Goal: Task Accomplishment & Management: Complete application form

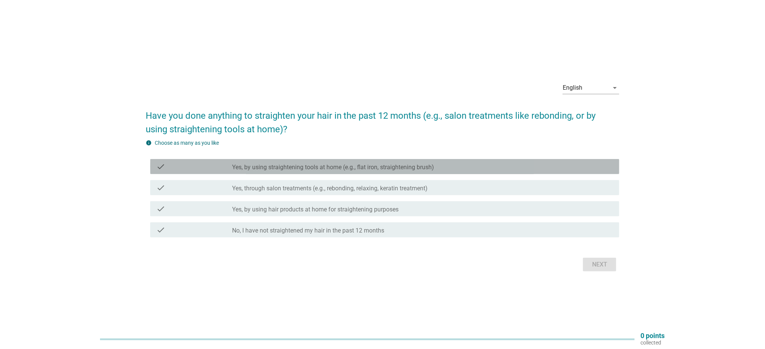
click at [405, 167] on label "Yes, by using straightening tools at home (e.g., flat iron, straightening brush)" at bounding box center [333, 168] width 202 height 8
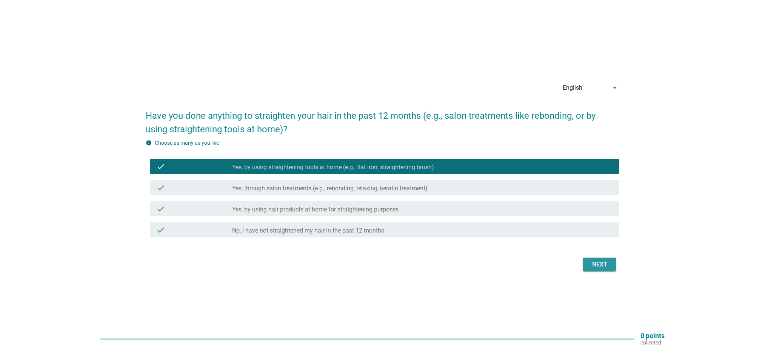
click at [608, 264] on div "Next" at bounding box center [599, 264] width 21 height 9
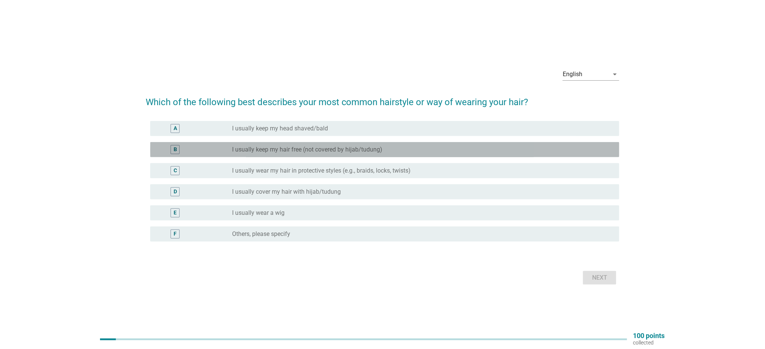
click at [389, 148] on div "radio_button_unchecked I usually keep my hair free (not covered by hijab/tudung)" at bounding box center [419, 150] width 375 height 8
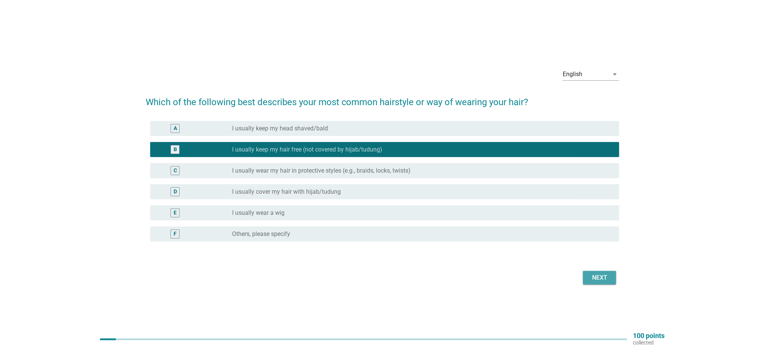
click at [593, 278] on div "Next" at bounding box center [599, 277] width 21 height 9
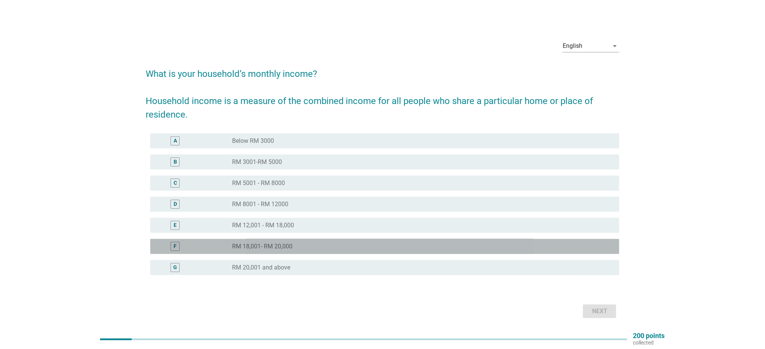
click at [305, 245] on div "radio_button_unchecked RM 18,001- RM 20,000" at bounding box center [419, 247] width 375 height 8
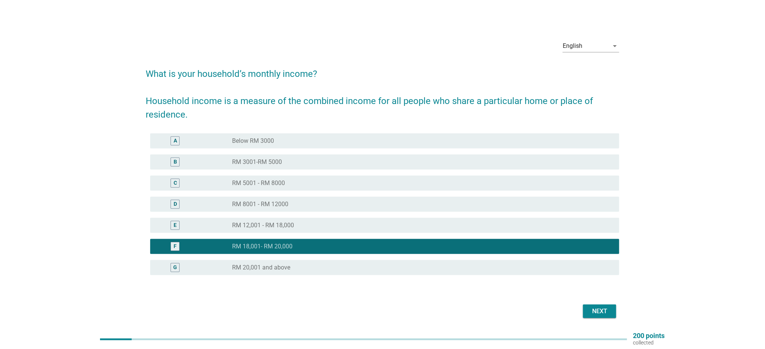
click at [598, 314] on div "Next" at bounding box center [599, 311] width 21 height 9
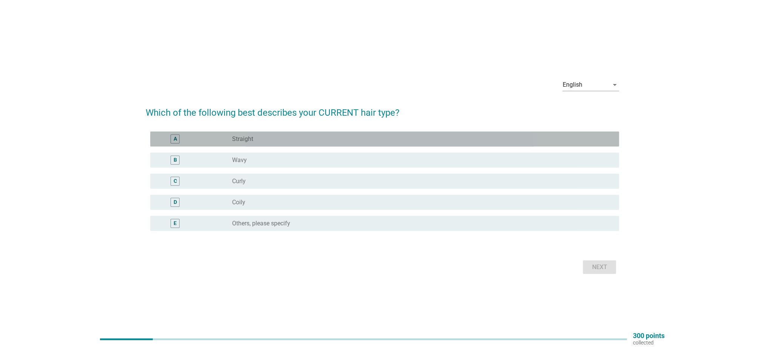
click at [182, 135] on div "A" at bounding box center [175, 139] width 38 height 9
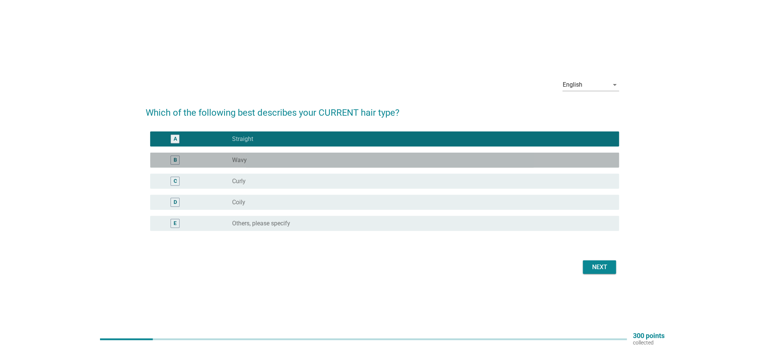
click at [290, 167] on div "B radio_button_unchecked Wavy" at bounding box center [384, 160] width 469 height 15
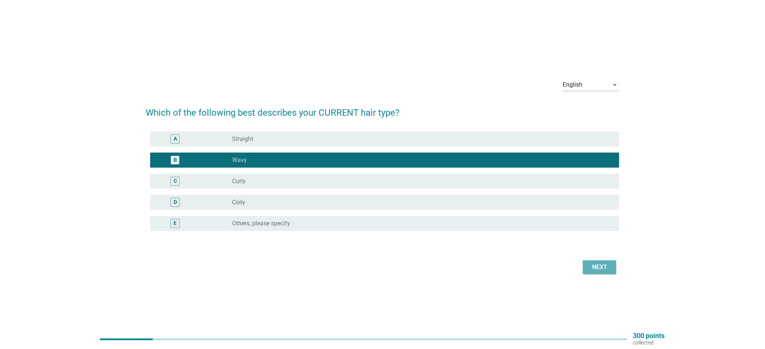
drag, startPoint x: 608, startPoint y: 269, endPoint x: 599, endPoint y: 268, distance: 8.3
click at [605, 269] on div "Next" at bounding box center [599, 267] width 21 height 9
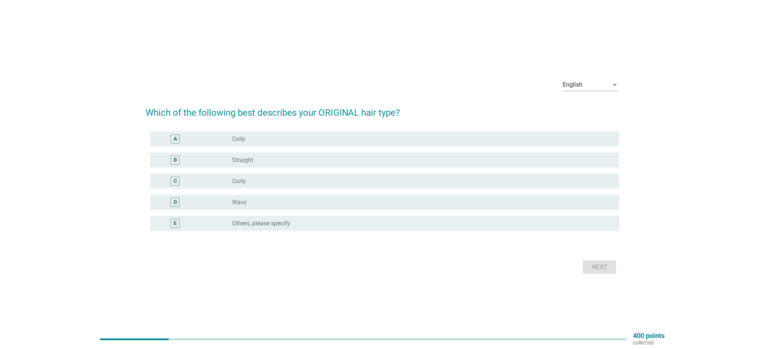
drag, startPoint x: 264, startPoint y: 183, endPoint x: 290, endPoint y: 186, distance: 25.5
click at [264, 184] on div "radio_button_unchecked Curly" at bounding box center [419, 182] width 375 height 8
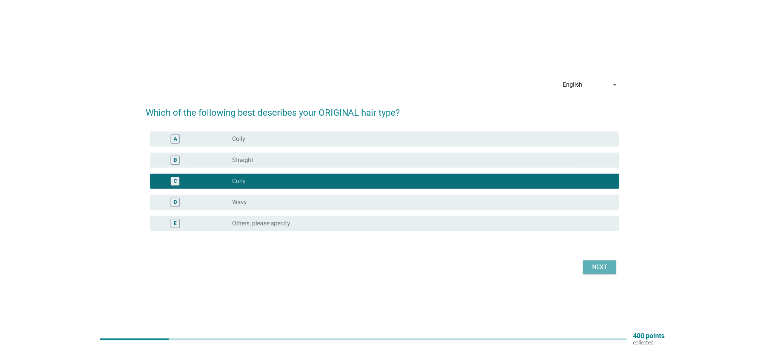
click at [592, 261] on button "Next" at bounding box center [599, 268] width 33 height 14
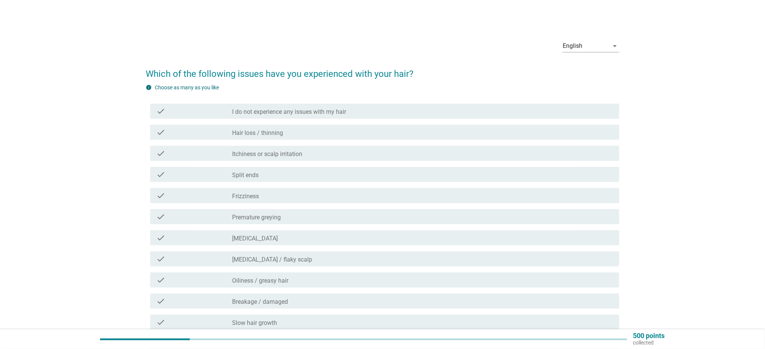
scroll to position [50, 0]
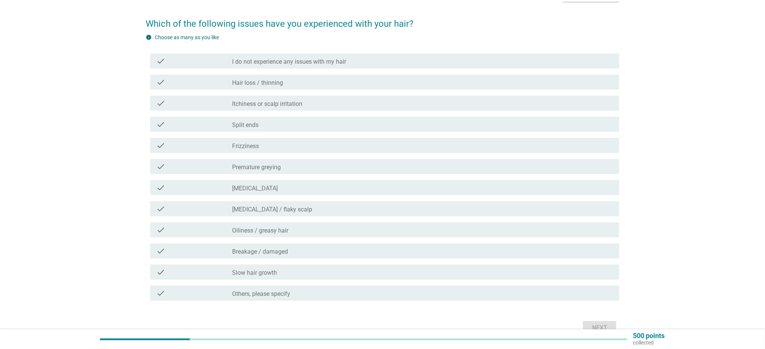
drag, startPoint x: 301, startPoint y: 83, endPoint x: 300, endPoint y: 87, distance: 3.8
click at [301, 83] on div "check_box_outline_blank Hair loss / thinning" at bounding box center [422, 82] width 381 height 9
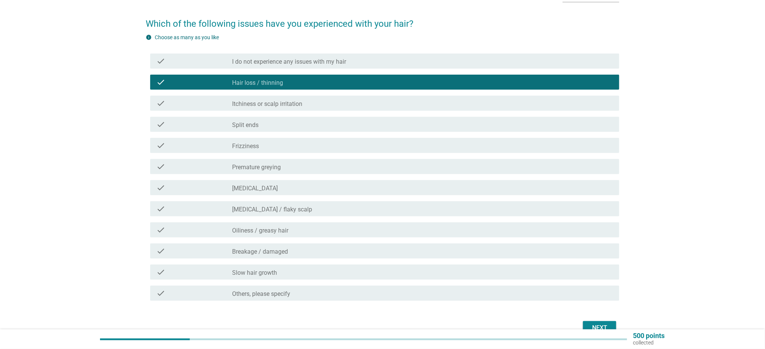
click at [298, 101] on label "Itchiness or scalp irritation" at bounding box center [267, 104] width 70 height 8
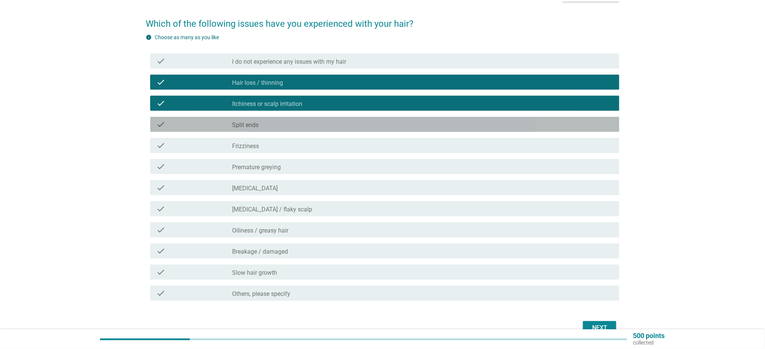
click at [298, 126] on div "check_box_outline_blank Split ends" at bounding box center [422, 124] width 381 height 9
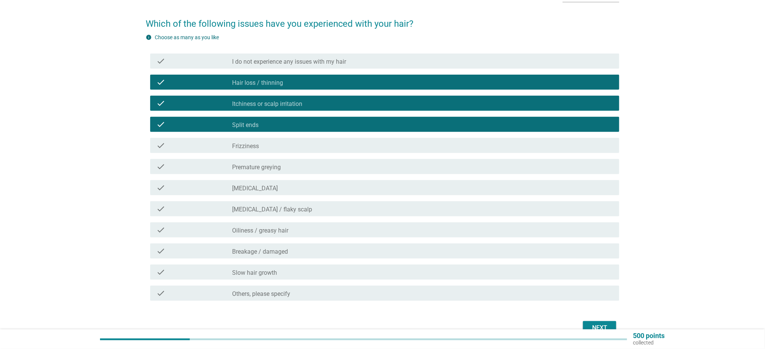
click at [292, 140] on div "check check_box_outline_blank Frizziness" at bounding box center [384, 145] width 469 height 15
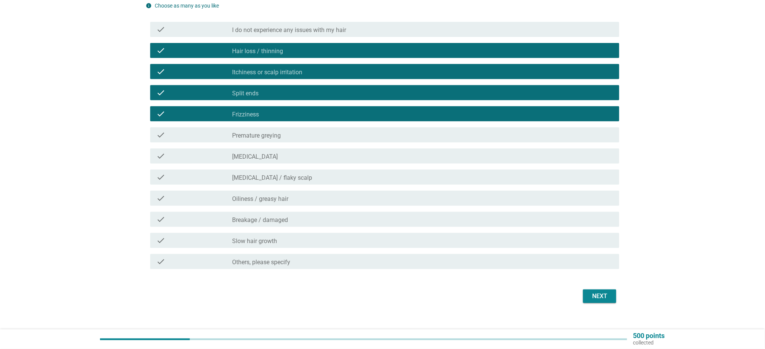
scroll to position [91, 0]
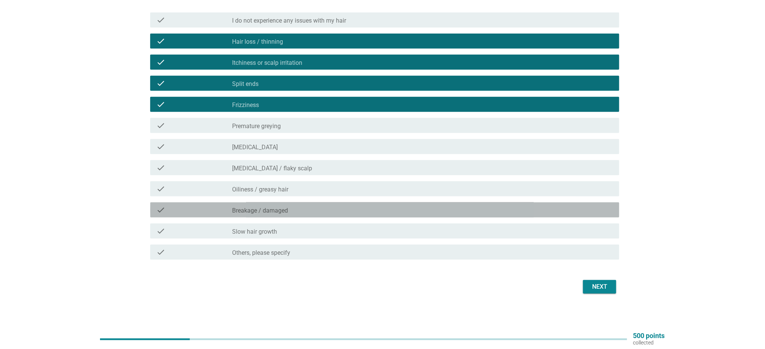
click at [557, 207] on div "check_box_outline_blank Breakage / damaged" at bounding box center [422, 210] width 381 height 9
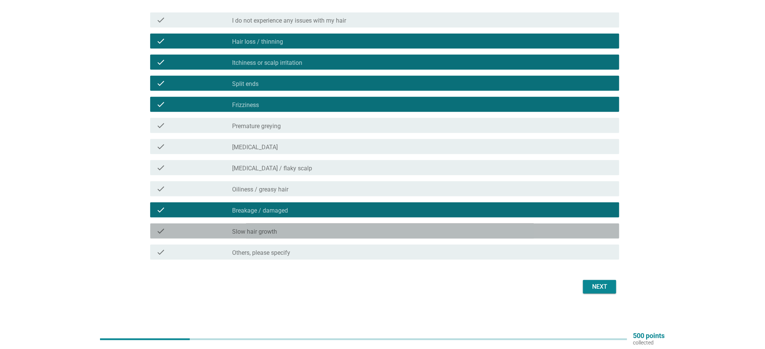
click at [549, 227] on div "check_box_outline_blank Slow hair growth" at bounding box center [422, 231] width 381 height 9
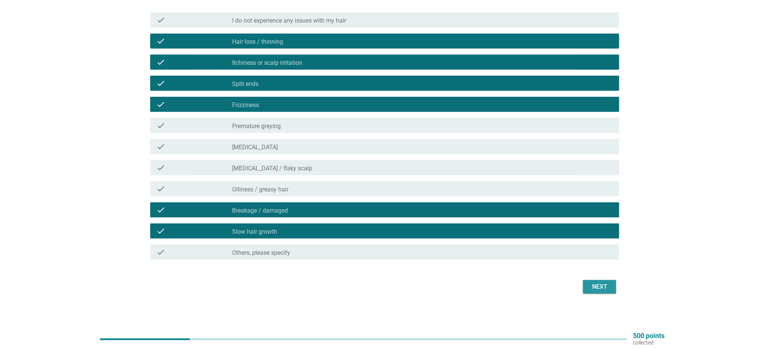
click at [607, 285] on div "Next" at bounding box center [599, 287] width 21 height 9
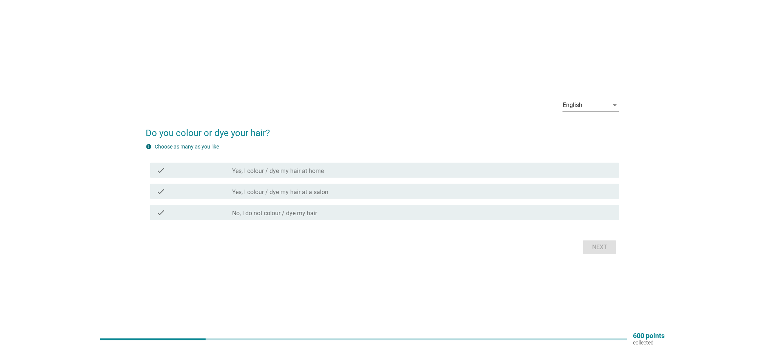
click at [310, 214] on label "No, I do not colour / dye my hair" at bounding box center [274, 214] width 85 height 8
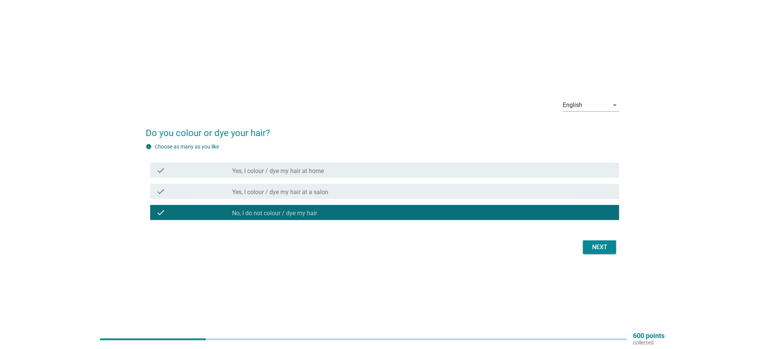
click at [609, 240] on div "Next" at bounding box center [382, 247] width 473 height 18
click at [605, 246] on div "Next" at bounding box center [599, 247] width 21 height 9
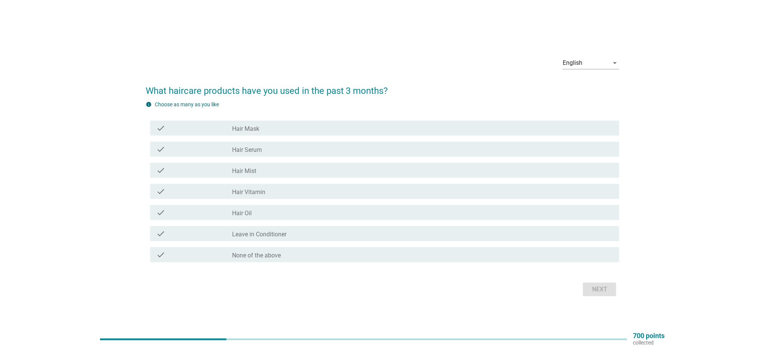
click at [289, 206] on div "check check_box_outline_blank Hair Oil" at bounding box center [384, 212] width 469 height 15
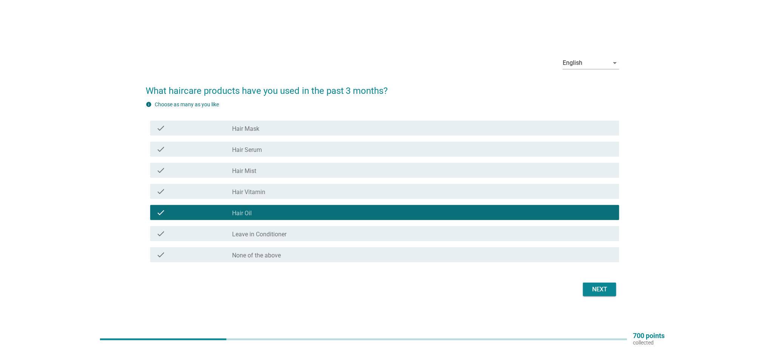
click at [374, 127] on div "check_box_outline_blank Hair Mask" at bounding box center [422, 128] width 381 height 9
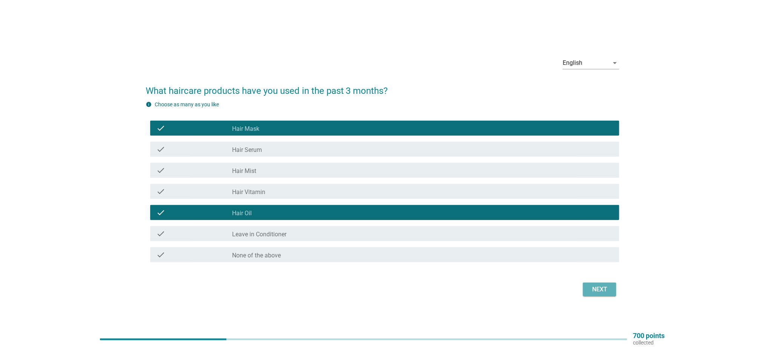
drag, startPoint x: 598, startPoint y: 291, endPoint x: 592, endPoint y: 293, distance: 6.0
click at [598, 292] on div "Next" at bounding box center [599, 289] width 21 height 9
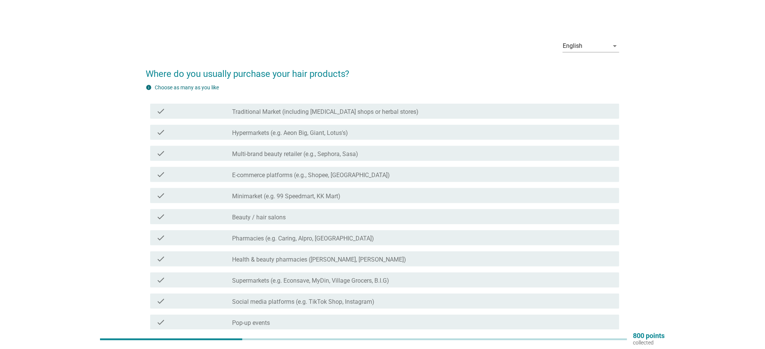
scroll to position [50, 0]
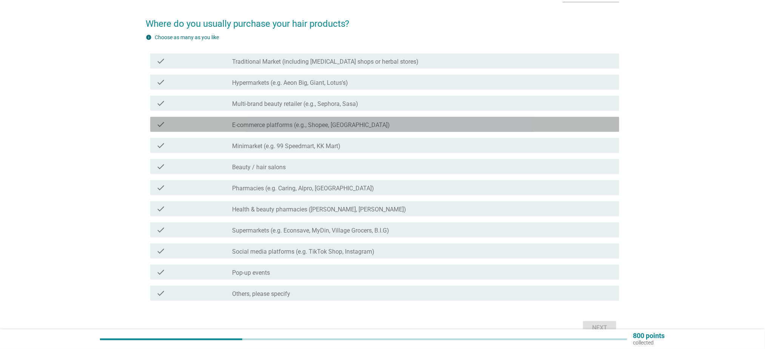
click at [290, 126] on label "E-commerce platforms (e.g., Shopee, [GEOGRAPHIC_DATA])" at bounding box center [311, 125] width 158 height 8
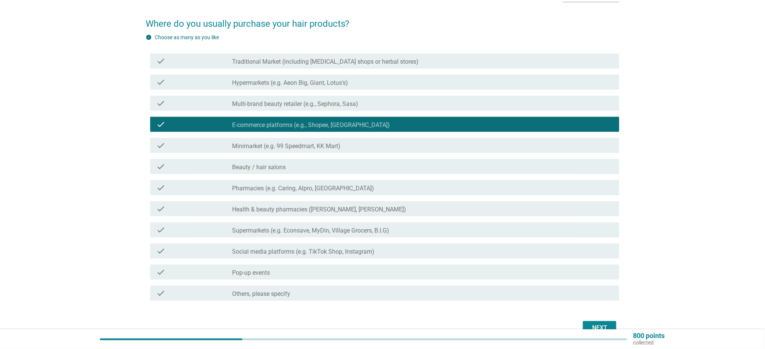
click at [285, 137] on div "check check_box_outline_blank Minimarket (e.g. 99 Speedmart, KK Mart)" at bounding box center [382, 145] width 473 height 21
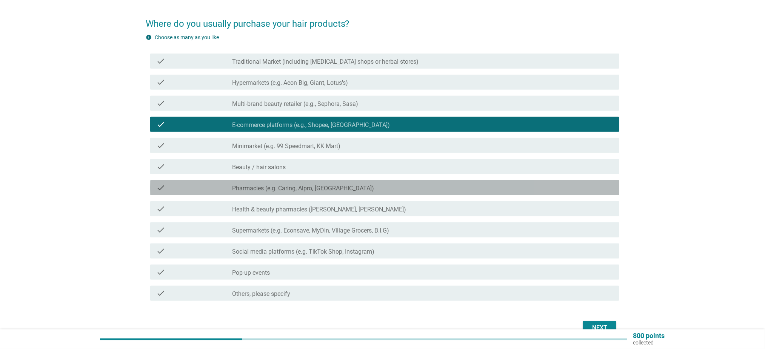
click at [379, 190] on div "check_box_outline_blank Pharmacies (e.g. Caring, Alpro, Health Lane)" at bounding box center [422, 187] width 381 height 9
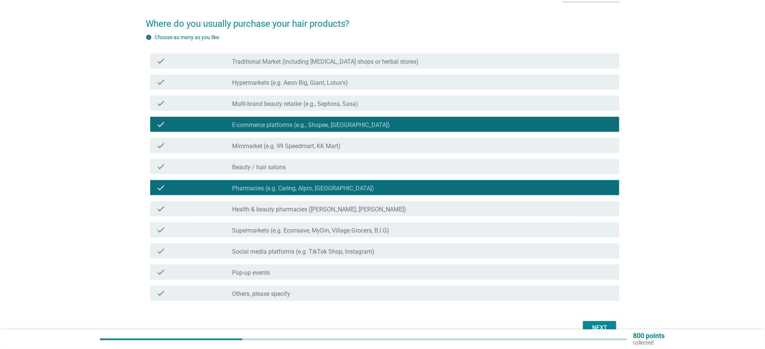
click at [373, 207] on label "Health & beauty pharmacies ([PERSON_NAME], [PERSON_NAME])" at bounding box center [319, 210] width 174 height 8
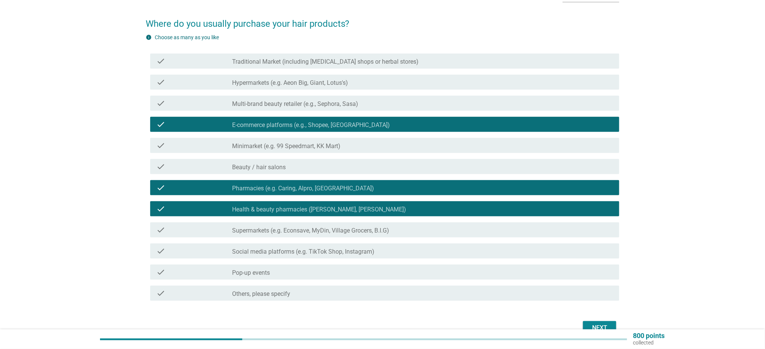
click at [382, 190] on div "check_box_outline_blank Pharmacies (e.g. Caring, Alpro, Health Lane)" at bounding box center [422, 187] width 381 height 9
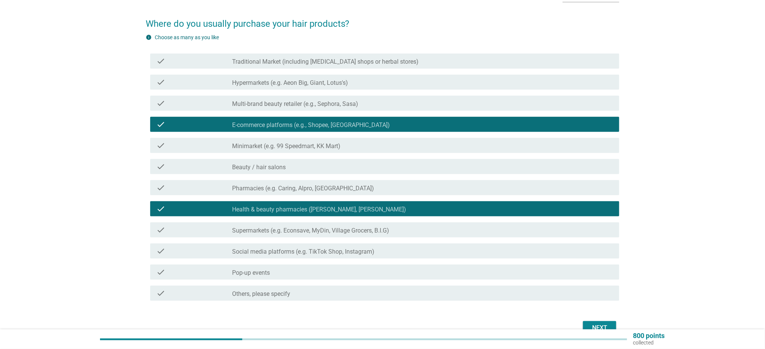
click at [382, 190] on div "check_box_outline_blank Pharmacies (e.g. Caring, Alpro, Health Lane)" at bounding box center [422, 187] width 381 height 9
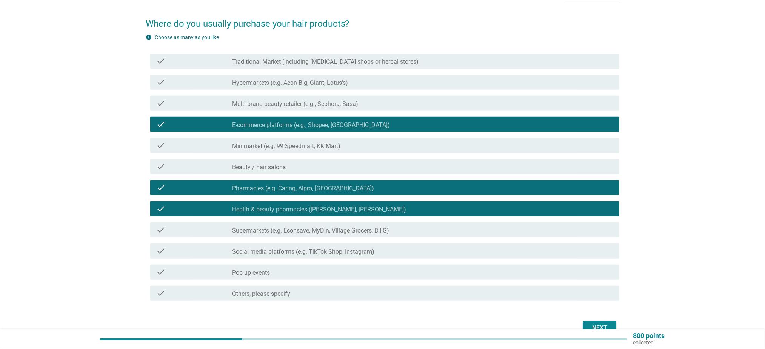
scroll to position [91, 0]
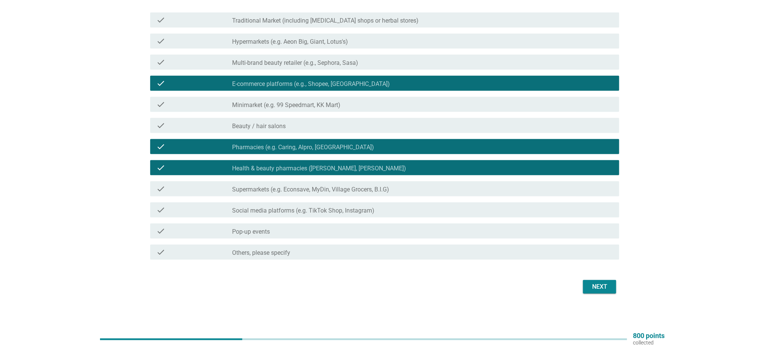
click at [606, 283] on div "Next" at bounding box center [599, 287] width 21 height 9
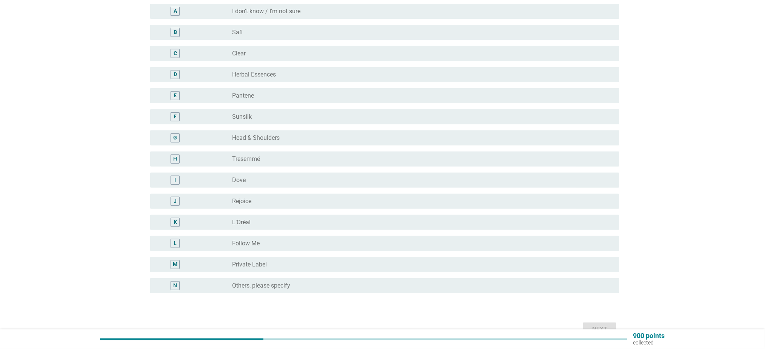
scroll to position [100, 0]
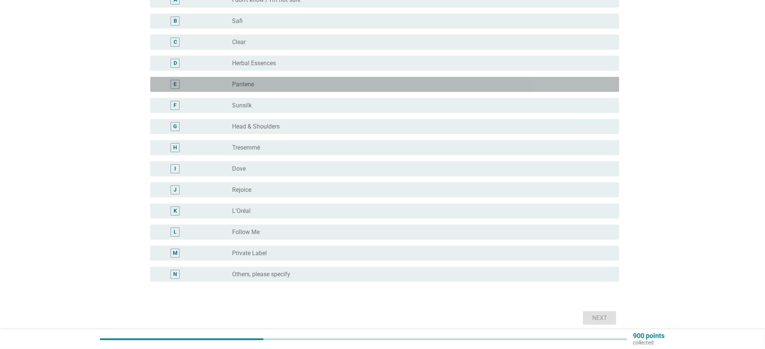
click at [279, 84] on div "radio_button_unchecked Pantene" at bounding box center [419, 85] width 375 height 8
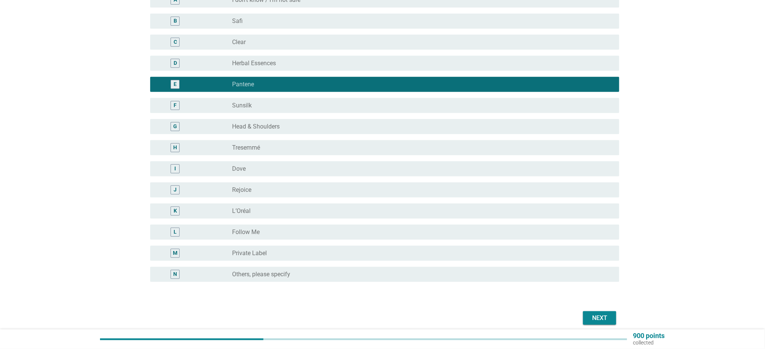
click at [370, 258] on div "M radio_button_unchecked Private Label" at bounding box center [384, 253] width 469 height 15
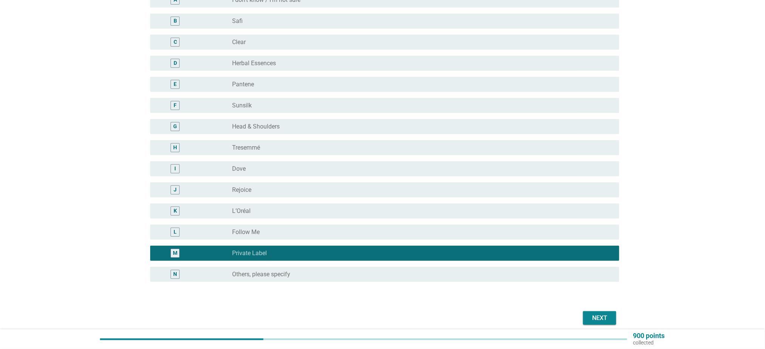
click at [373, 86] on div "radio_button_unchecked Pantene" at bounding box center [419, 85] width 375 height 8
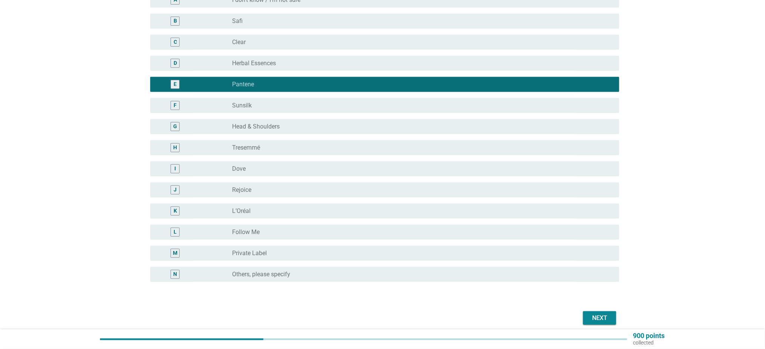
click at [591, 318] on div "Next" at bounding box center [599, 318] width 21 height 9
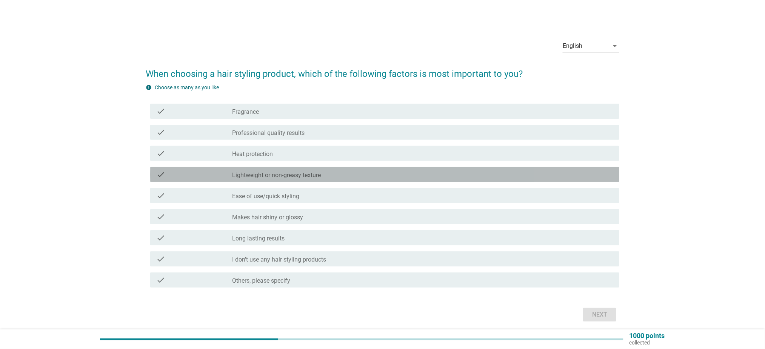
click at [315, 177] on label "Lightweight or non-greasy texture" at bounding box center [276, 176] width 89 height 8
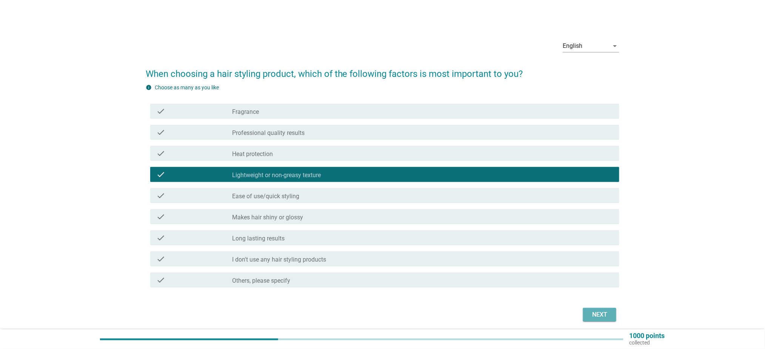
click at [594, 319] on div "Next" at bounding box center [599, 314] width 21 height 9
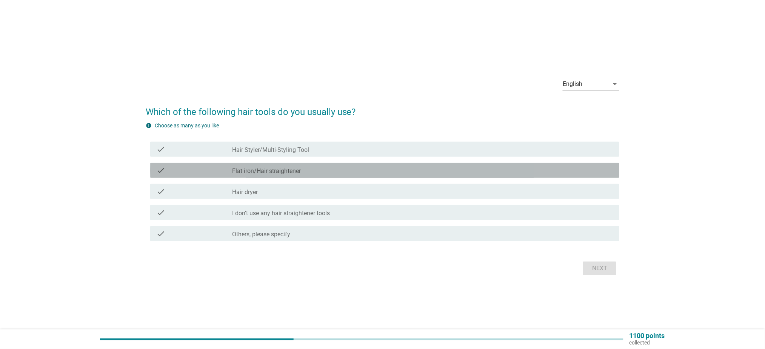
click at [309, 173] on div "check_box_outline_blank Flat iron/Hair straightener" at bounding box center [422, 170] width 381 height 9
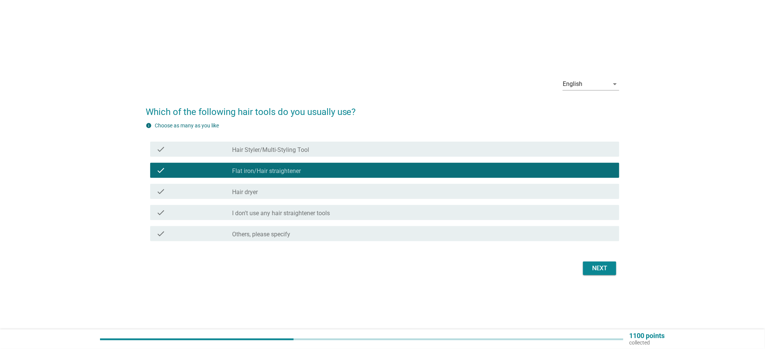
click at [306, 196] on div "check_box_outline_blank Hair dryer" at bounding box center [422, 191] width 381 height 9
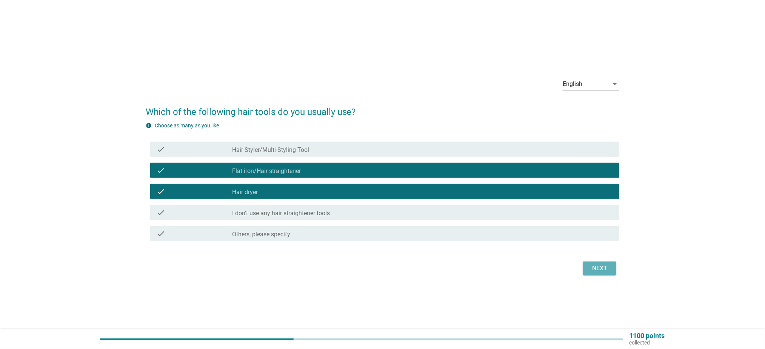
drag, startPoint x: 605, startPoint y: 268, endPoint x: 568, endPoint y: 275, distance: 38.0
click at [604, 268] on div "Next" at bounding box center [599, 268] width 21 height 9
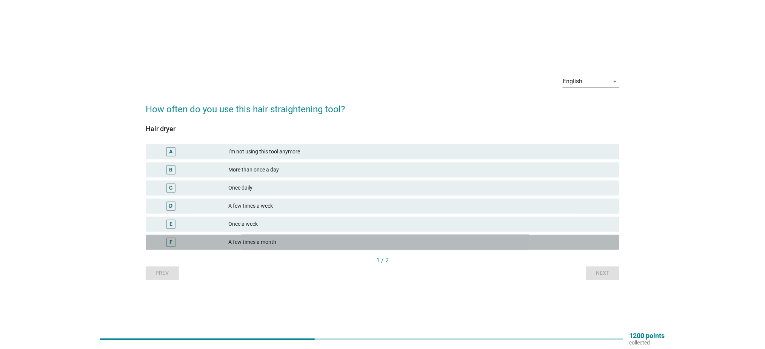
drag, startPoint x: 281, startPoint y: 246, endPoint x: 268, endPoint y: 251, distance: 13.4
click at [281, 246] on div "A few times a month" at bounding box center [421, 242] width 384 height 9
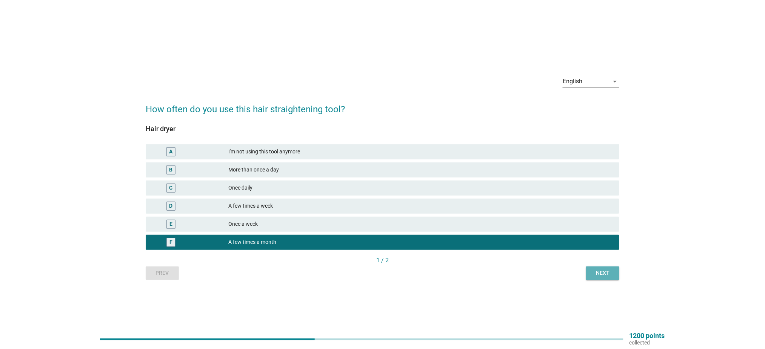
drag, startPoint x: 591, startPoint y: 275, endPoint x: 578, endPoint y: 294, distance: 23.1
click at [591, 274] on button "Next" at bounding box center [602, 274] width 33 height 14
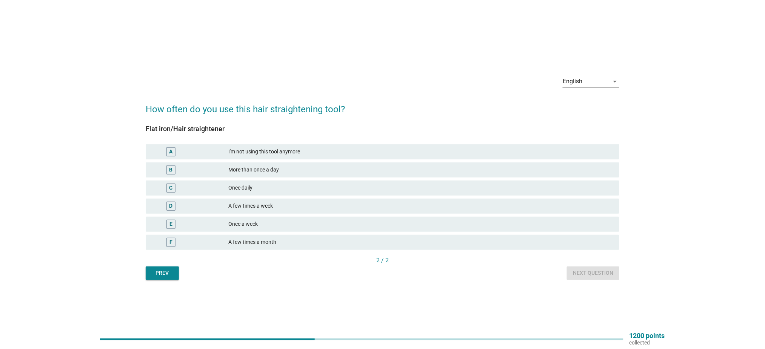
click at [162, 274] on div "Prev" at bounding box center [162, 273] width 21 height 8
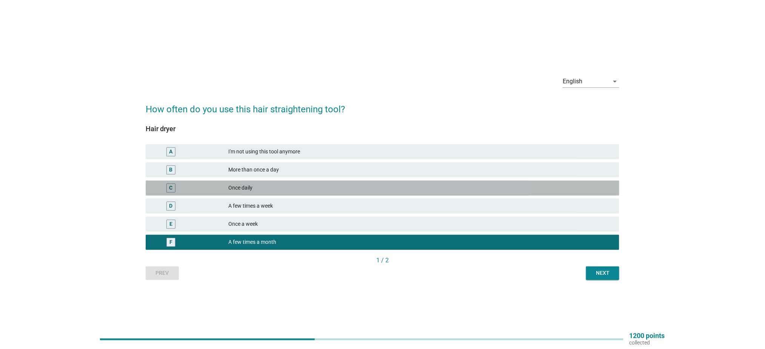
click at [273, 189] on div "Once daily" at bounding box center [421, 188] width 384 height 9
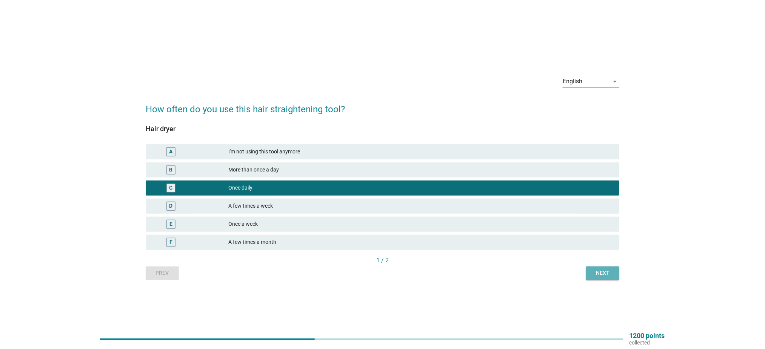
drag, startPoint x: 606, startPoint y: 271, endPoint x: 599, endPoint y: 270, distance: 6.8
click at [602, 272] on div "Next" at bounding box center [602, 273] width 21 height 8
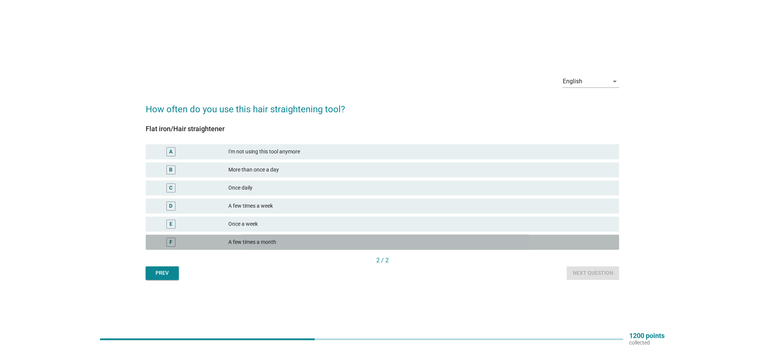
drag, startPoint x: 292, startPoint y: 248, endPoint x: 351, endPoint y: 249, distance: 58.9
click at [292, 248] on div "F A few times a month" at bounding box center [382, 242] width 473 height 15
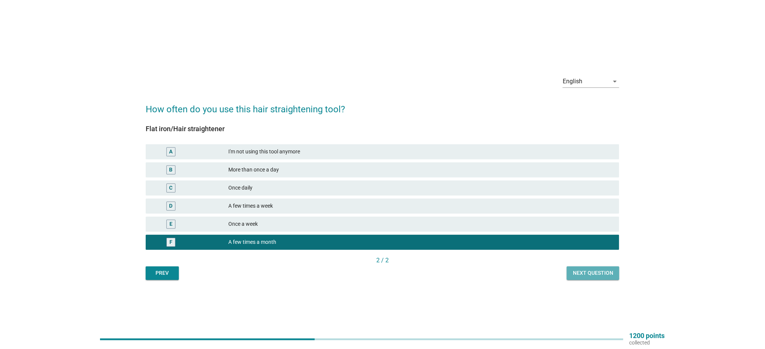
click at [617, 278] on button "Next question" at bounding box center [593, 274] width 52 height 14
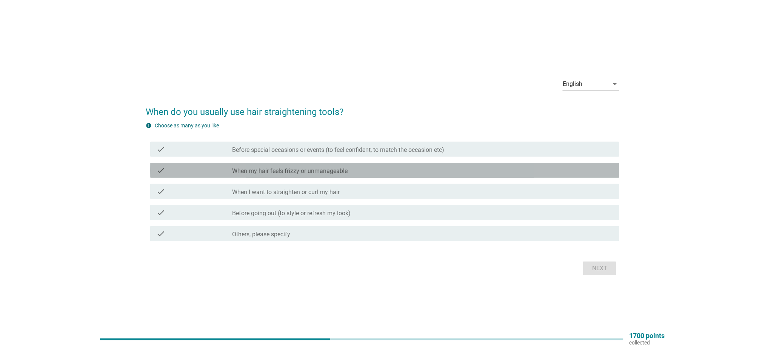
click at [349, 173] on div "check_box_outline_blank When my hair feels frizzy or unmanageable" at bounding box center [422, 170] width 381 height 9
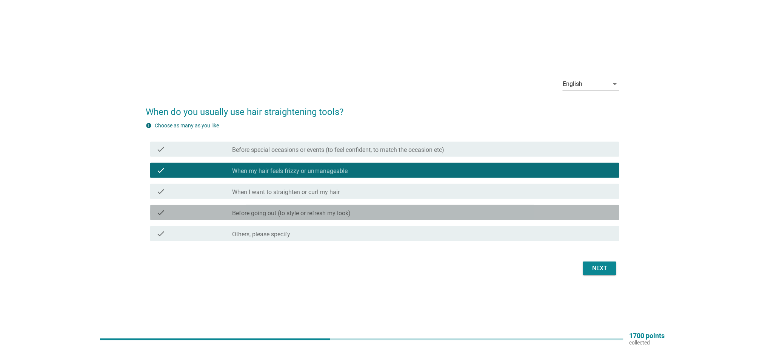
click at [412, 212] on div "check_box_outline_blank Before going out (to style or refresh my look)" at bounding box center [422, 212] width 381 height 9
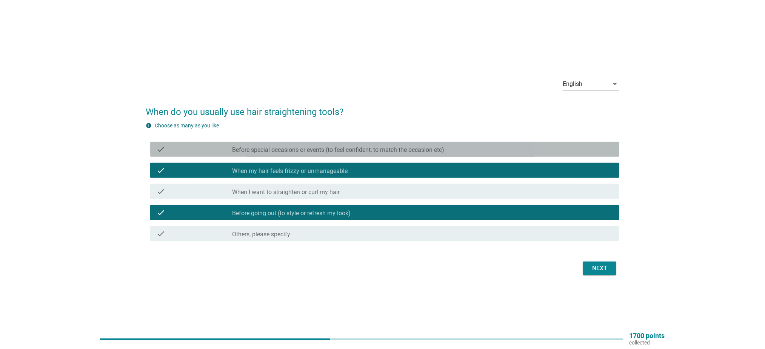
click at [549, 151] on div "check_box_outline_blank Before special occasions or events (to feel confident, …" at bounding box center [422, 149] width 381 height 9
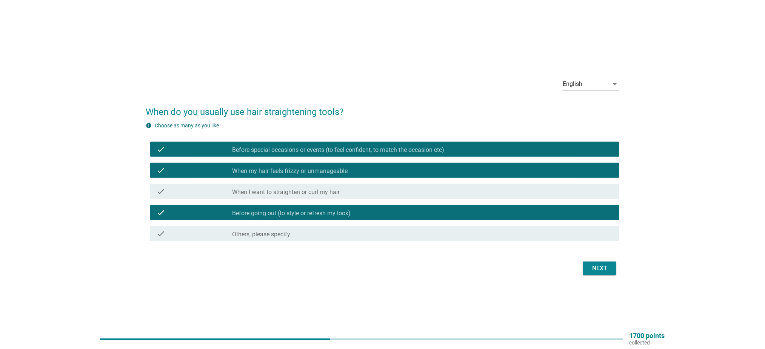
click at [558, 164] on div "check check_box_outline_blank When my hair feels frizzy or unmanageable" at bounding box center [384, 170] width 469 height 15
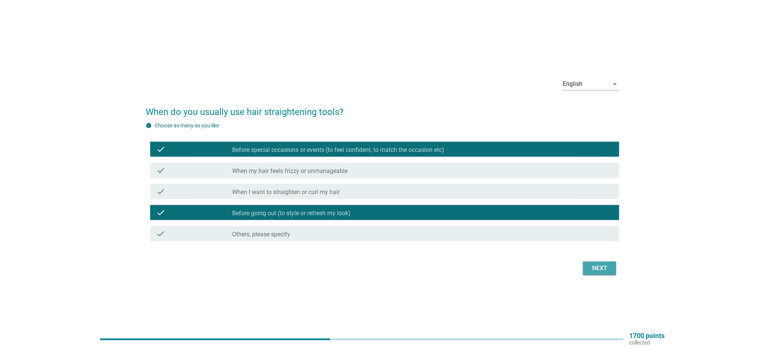
click at [612, 263] on button "Next" at bounding box center [599, 269] width 33 height 14
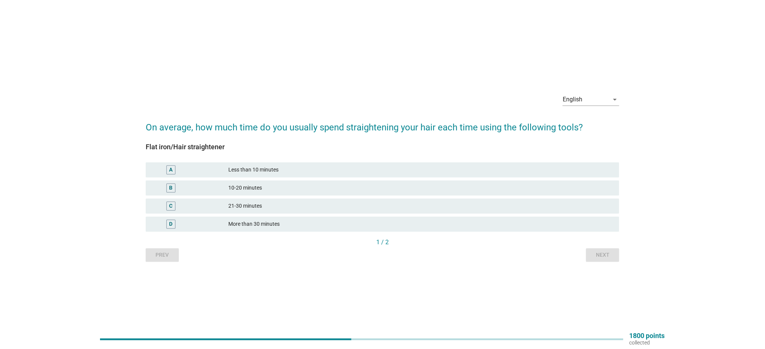
click at [246, 209] on div "21-30 minutes" at bounding box center [421, 206] width 384 height 9
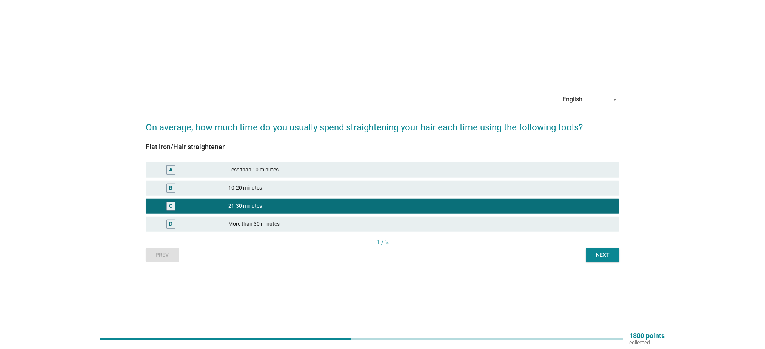
click at [597, 252] on div "Next" at bounding box center [602, 255] width 21 height 8
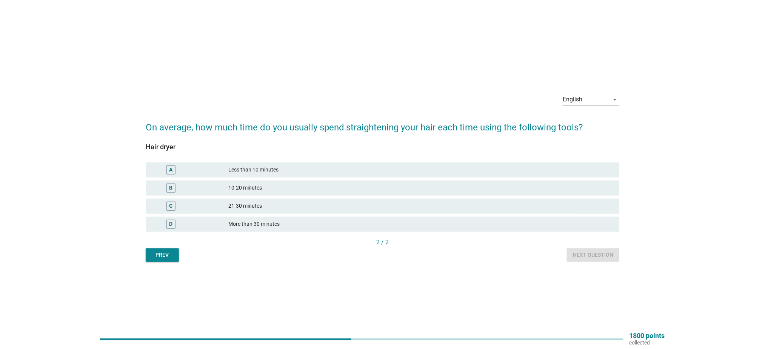
click at [271, 192] on div "10-20 minutes" at bounding box center [421, 188] width 384 height 9
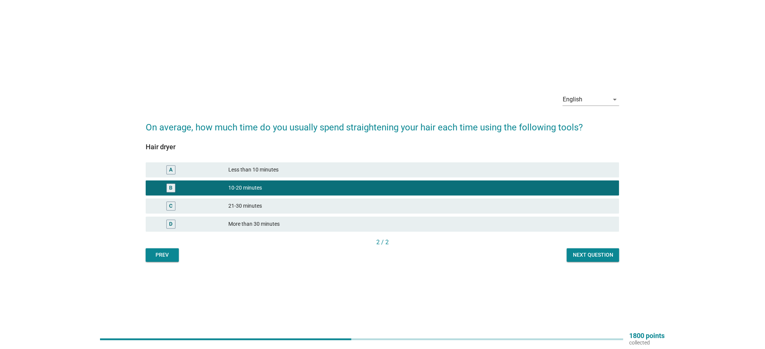
click at [596, 246] on div "2 / 2" at bounding box center [382, 242] width 473 height 9
click at [595, 254] on div "Next question" at bounding box center [593, 255] width 40 height 8
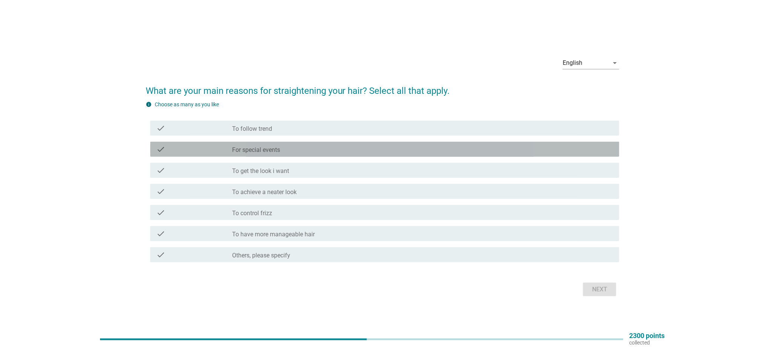
click at [273, 151] on label "For special events" at bounding box center [256, 150] width 48 height 8
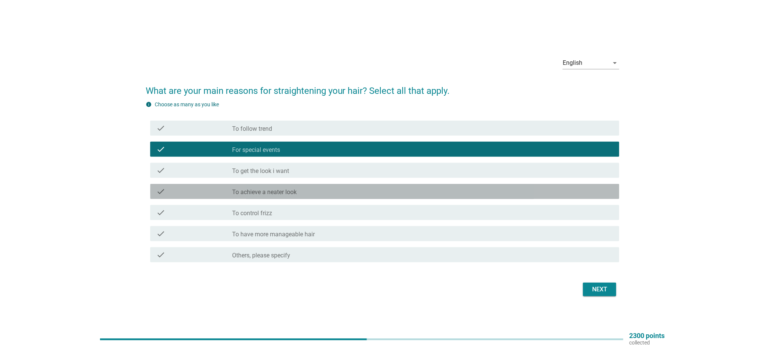
click at [312, 193] on div "check_box_outline_blank To achieve a neater look" at bounding box center [422, 191] width 381 height 9
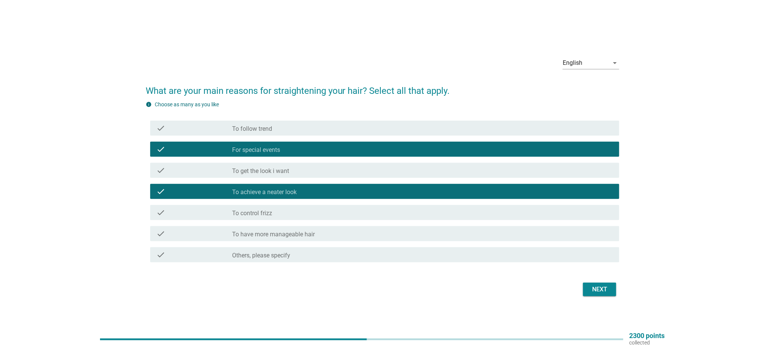
drag, startPoint x: 301, startPoint y: 215, endPoint x: 310, endPoint y: 215, distance: 9.8
click at [300, 214] on div "check_box_outline_blank To control frizz" at bounding box center [422, 212] width 381 height 9
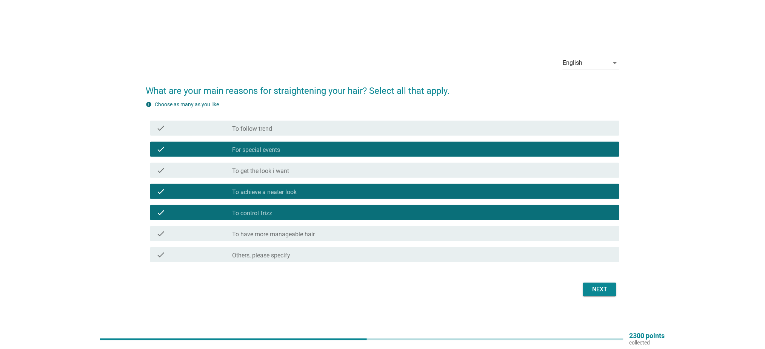
click at [598, 283] on button "Next" at bounding box center [599, 290] width 33 height 14
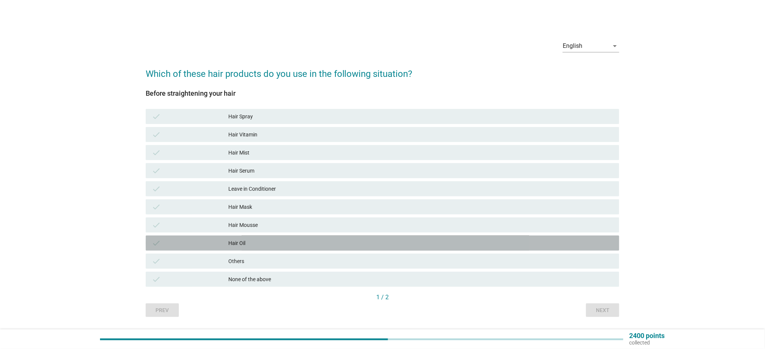
click at [267, 247] on div "Hair Oil" at bounding box center [421, 243] width 384 height 9
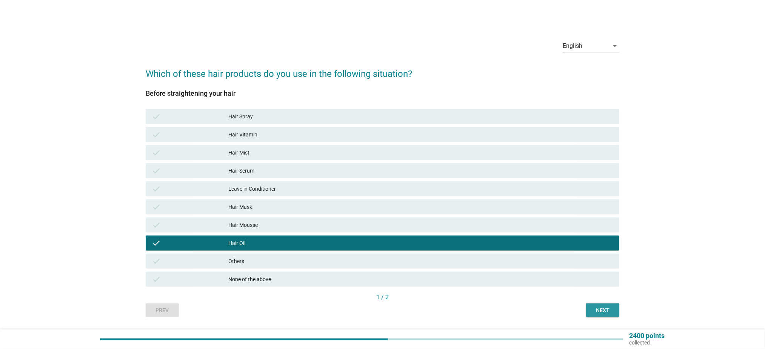
drag, startPoint x: 611, startPoint y: 312, endPoint x: 608, endPoint y: 309, distance: 4.5
click at [610, 312] on div "Next" at bounding box center [602, 311] width 21 height 8
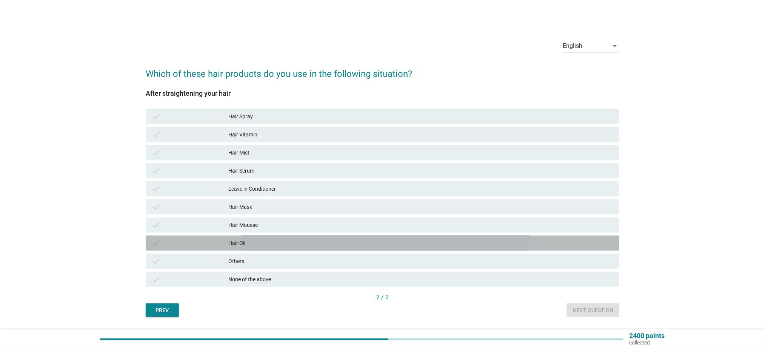
drag, startPoint x: 259, startPoint y: 244, endPoint x: 267, endPoint y: 244, distance: 8.7
click at [258, 244] on div "Hair Oil" at bounding box center [421, 243] width 384 height 9
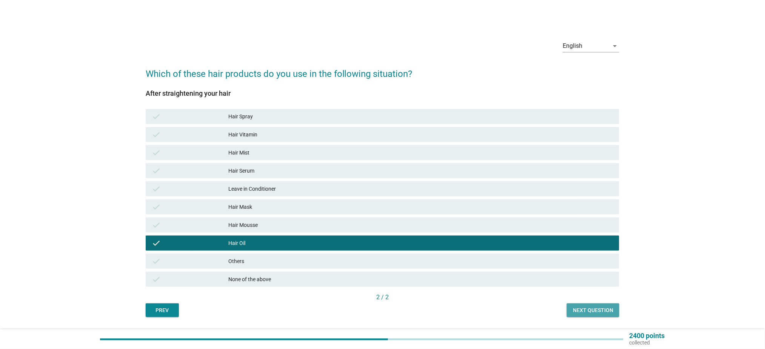
click at [597, 307] on div "Next question" at bounding box center [593, 311] width 40 height 8
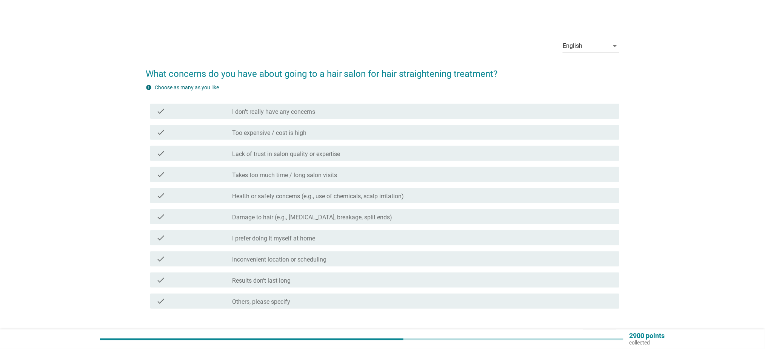
click at [334, 198] on label "Health or safety concerns (e.g., use of chemicals, scalp irritation)" at bounding box center [318, 197] width 172 height 8
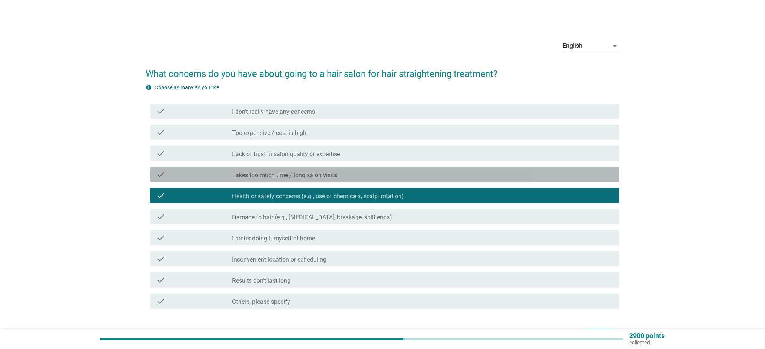
click at [426, 178] on div "check_box_outline_blank Takes too much time / long salon visits" at bounding box center [422, 174] width 381 height 9
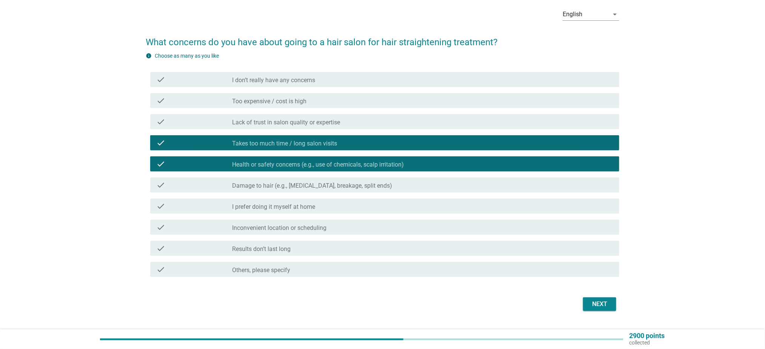
scroll to position [49, 0]
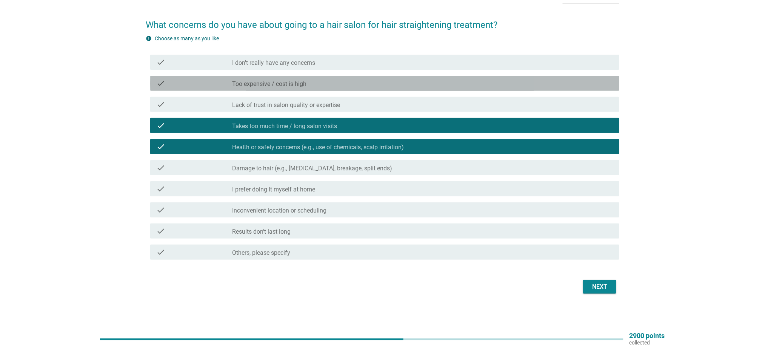
click at [352, 79] on div "check_box_outline_blank Too expensive / cost is high" at bounding box center [422, 83] width 381 height 9
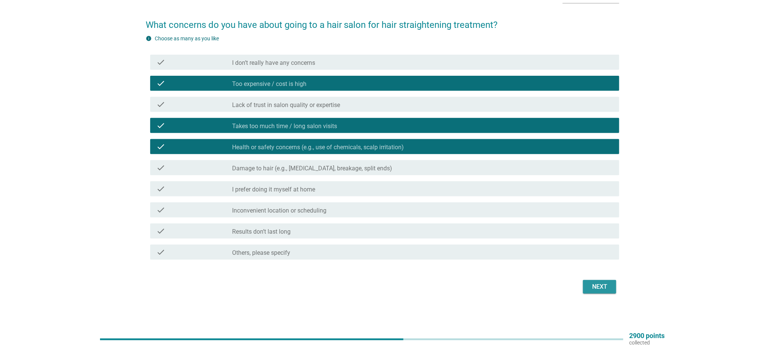
click at [608, 286] on div "Next" at bounding box center [599, 287] width 21 height 9
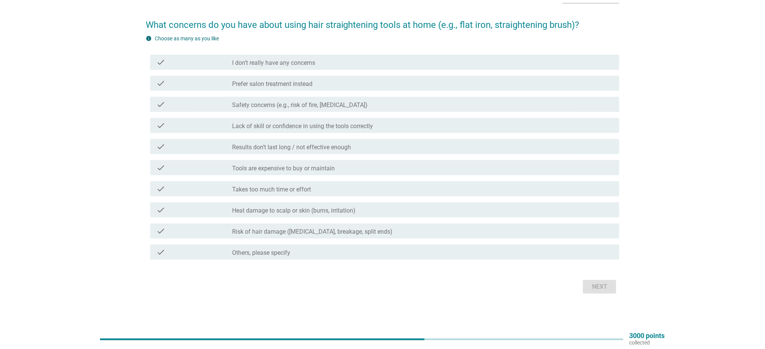
click at [346, 129] on label "Lack of skill or confidence in using the tools correctly" at bounding box center [302, 127] width 141 height 8
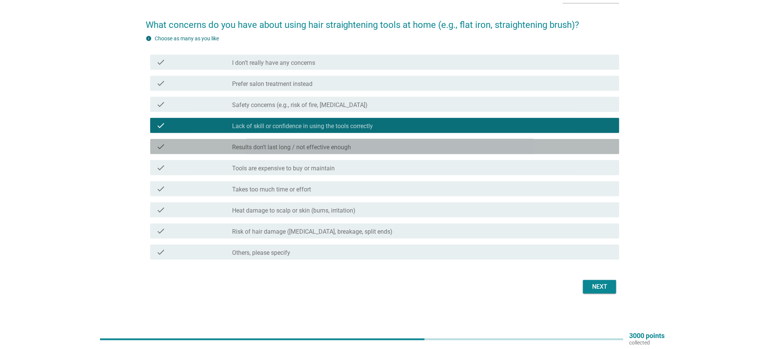
click at [415, 146] on div "check_box_outline_blank Results don’t last long / not effective enough" at bounding box center [422, 146] width 381 height 9
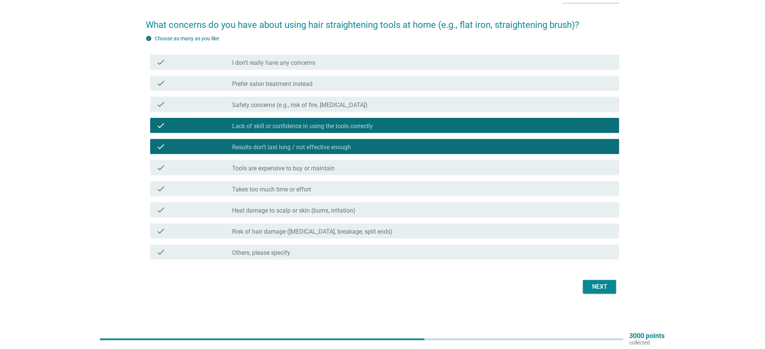
click at [589, 288] on div "Next" at bounding box center [599, 287] width 21 height 9
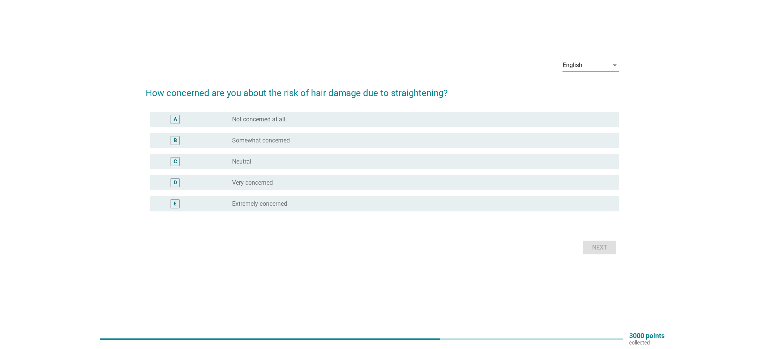
scroll to position [0, 0]
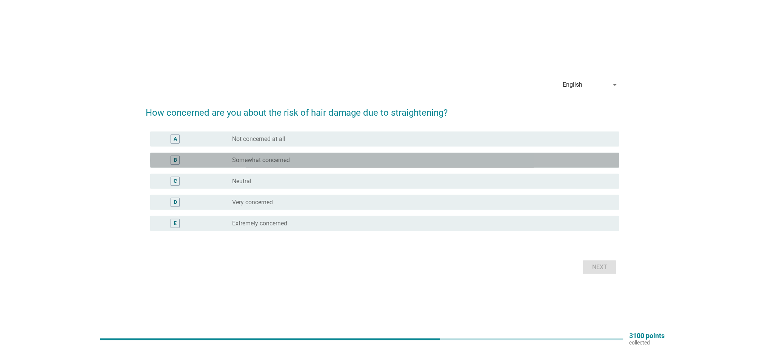
click at [280, 157] on label "Somewhat concerned" at bounding box center [261, 161] width 58 height 8
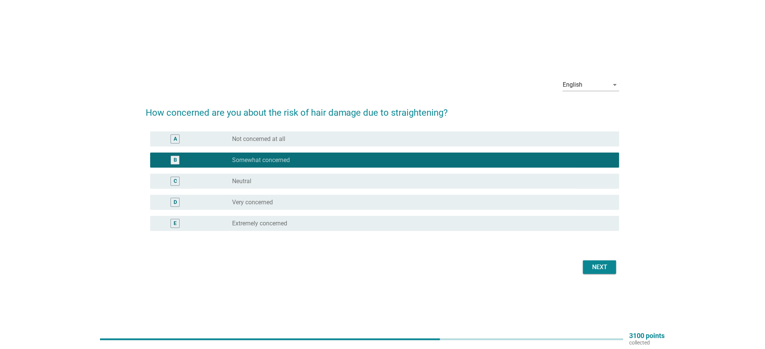
drag, startPoint x: 595, startPoint y: 277, endPoint x: 597, endPoint y: 273, distance: 4.1
click at [595, 276] on div "English arrow_drop_down How concerned are you about the risk of hair damage due…" at bounding box center [382, 175] width 485 height 216
click at [609, 269] on div "Next" at bounding box center [599, 267] width 21 height 9
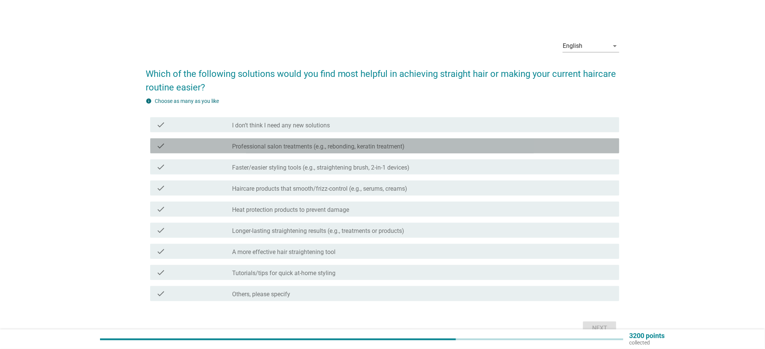
click at [310, 141] on div "check_box_outline_blank Professional salon treatments (e.g., rebonding, keratin…" at bounding box center [422, 145] width 381 height 9
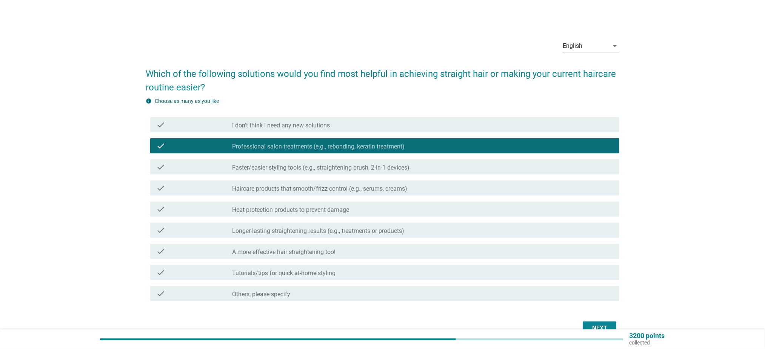
click at [330, 169] on label "Faster/easier styling tools (e.g., straightening brush, 2-in-1 devices)" at bounding box center [320, 168] width 177 height 8
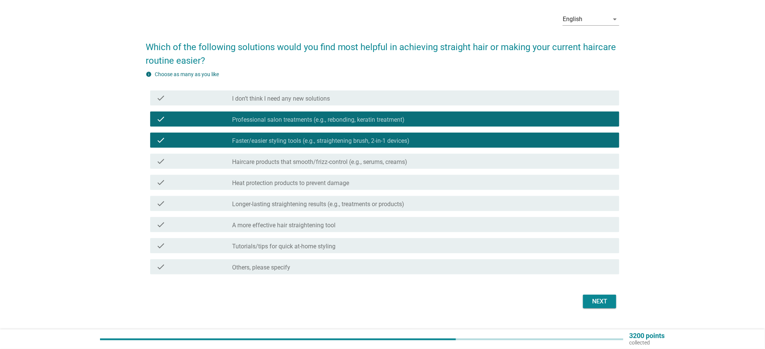
scroll to position [41, 0]
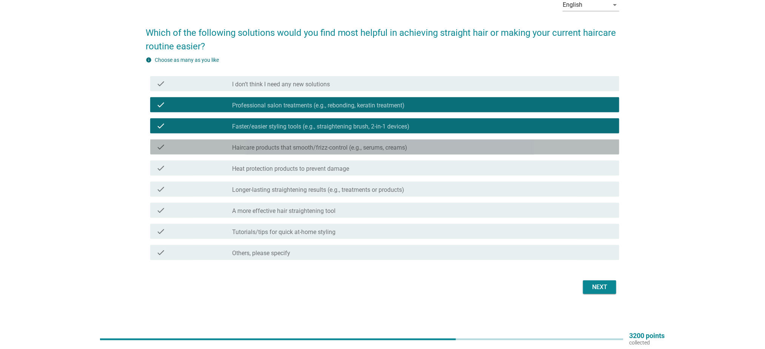
click at [462, 144] on div "check_box_outline_blank Haircare products that smooth/frizz-control (e.g., seru…" at bounding box center [422, 147] width 381 height 9
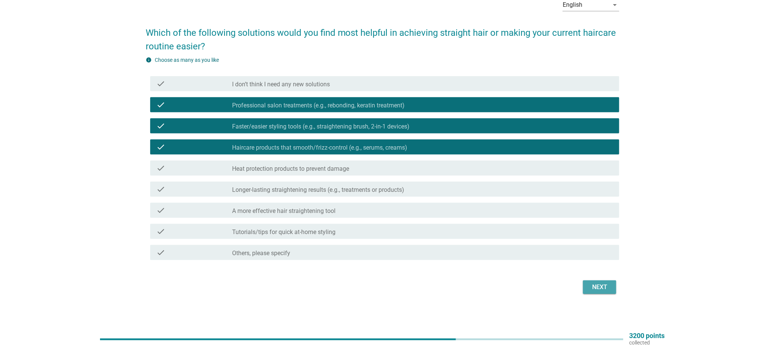
click at [593, 283] on div "Next" at bounding box center [599, 287] width 21 height 9
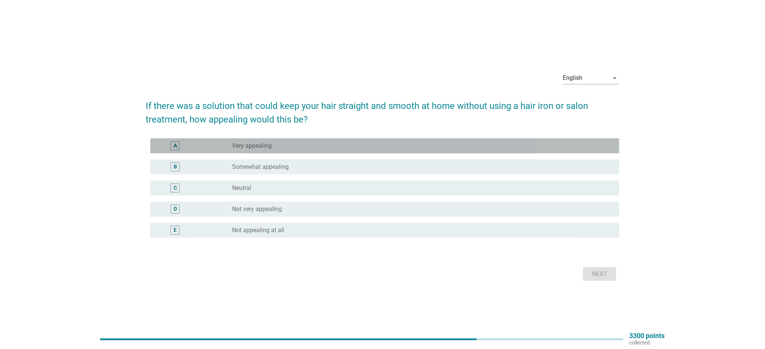
click at [286, 146] on div "radio_button_unchecked Very appealing" at bounding box center [419, 146] width 375 height 8
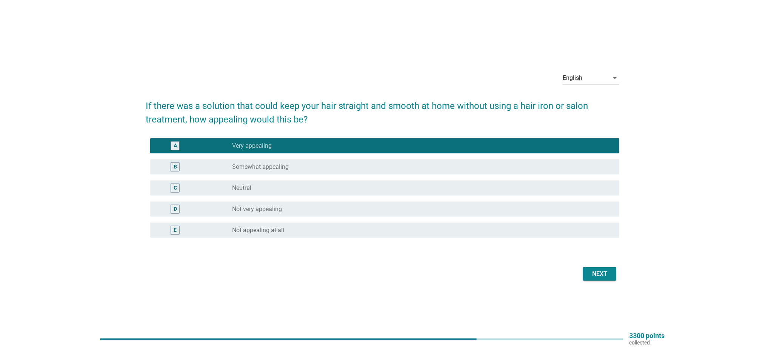
click at [590, 274] on div "Next" at bounding box center [599, 274] width 21 height 9
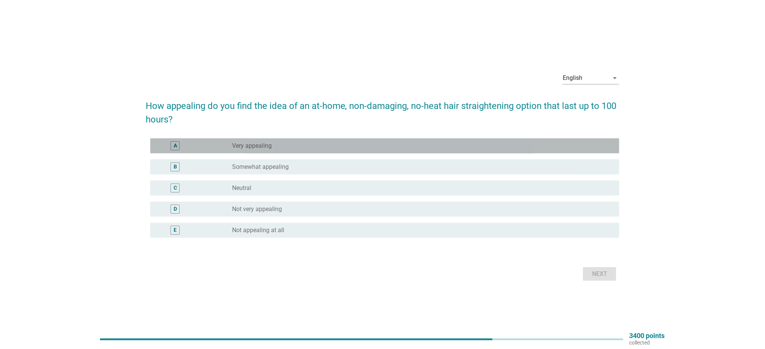
click at [320, 148] on div "radio_button_unchecked Very appealing" at bounding box center [419, 146] width 375 height 8
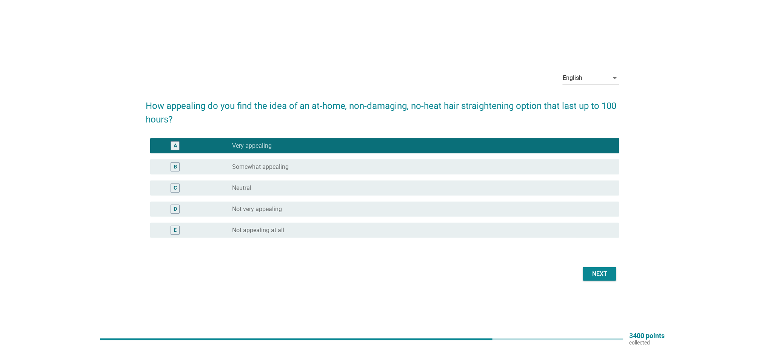
click at [601, 273] on div "Next" at bounding box center [599, 274] width 21 height 9
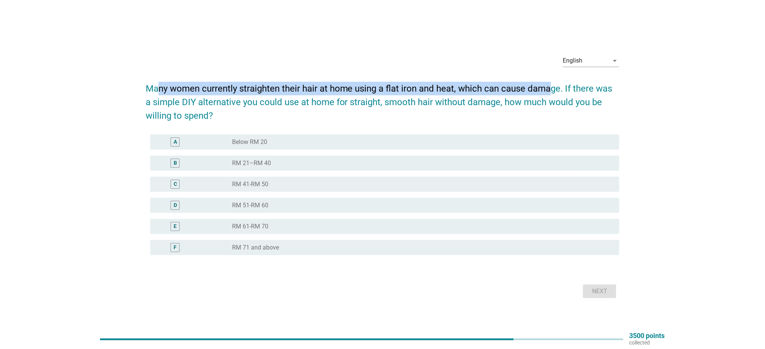
drag, startPoint x: 232, startPoint y: 89, endPoint x: 558, endPoint y: 88, distance: 325.9
click at [556, 87] on h2 "Many women currently straighten their hair at home using a flat iron and heat, …" at bounding box center [382, 98] width 473 height 48
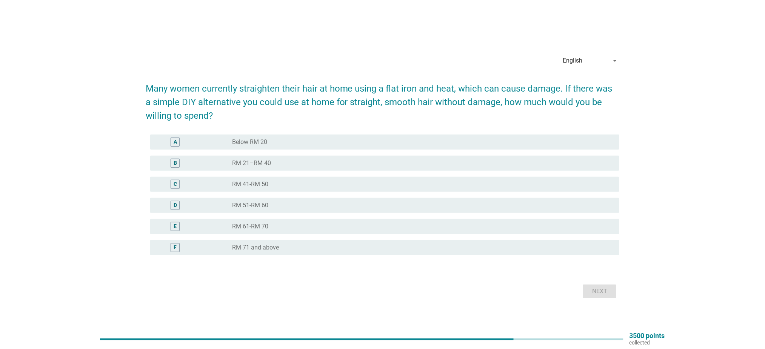
click at [560, 88] on h2 "Many women currently straighten their hair at home using a flat iron and heat, …" at bounding box center [382, 98] width 473 height 48
click at [282, 248] on div "radio_button_unchecked RM 71 and above" at bounding box center [419, 248] width 375 height 8
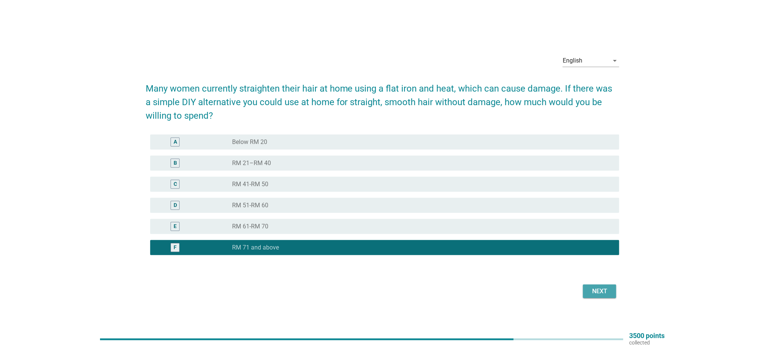
click at [597, 290] on div "Next" at bounding box center [599, 291] width 21 height 9
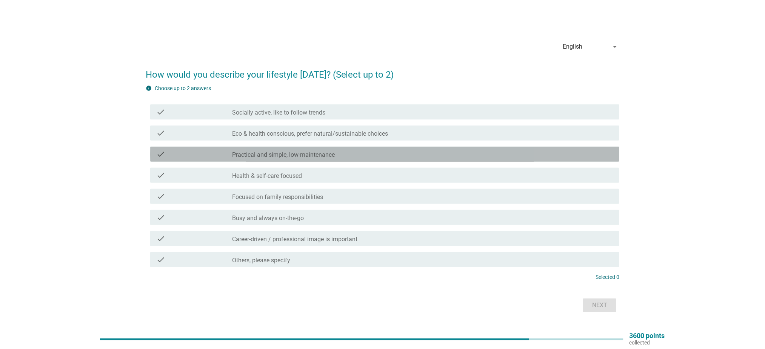
click at [341, 160] on div "check check_box_outline_blank Practical and simple, low-maintenance" at bounding box center [384, 154] width 469 height 15
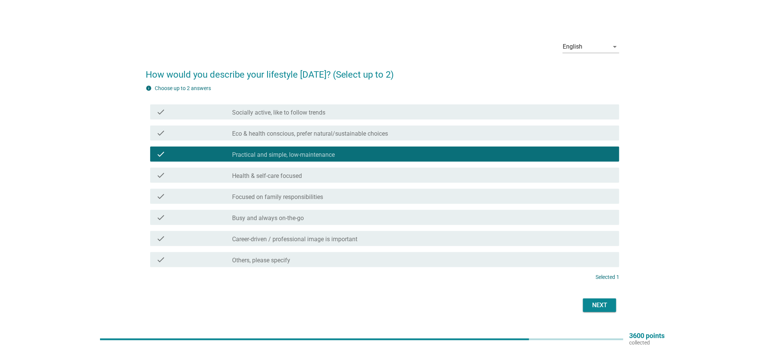
click at [346, 174] on div "check_box_outline_blank Health & self-care focused" at bounding box center [422, 175] width 381 height 9
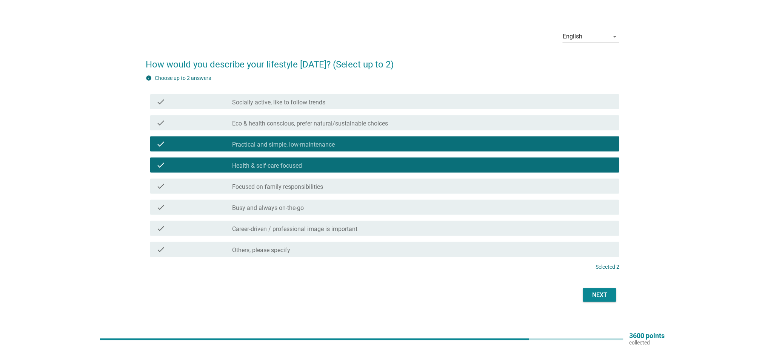
scroll to position [20, 0]
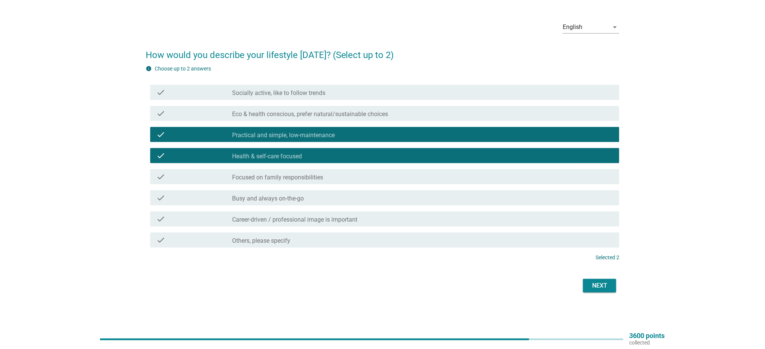
click at [376, 181] on div "check check_box_outline_blank Focused on family responsibilities" at bounding box center [384, 176] width 469 height 15
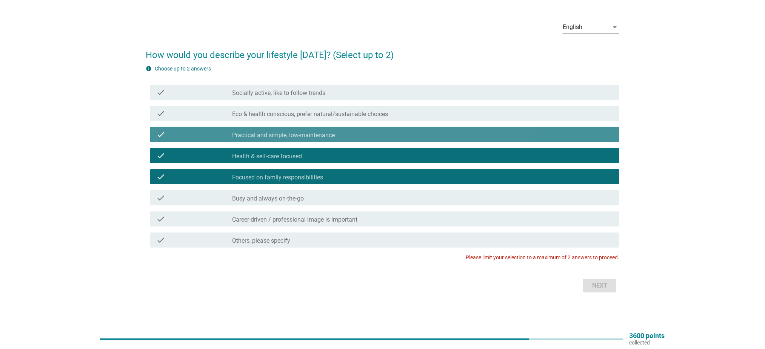
click at [378, 132] on div "check_box_outline_blank Practical and simple, low-maintenance" at bounding box center [422, 134] width 381 height 9
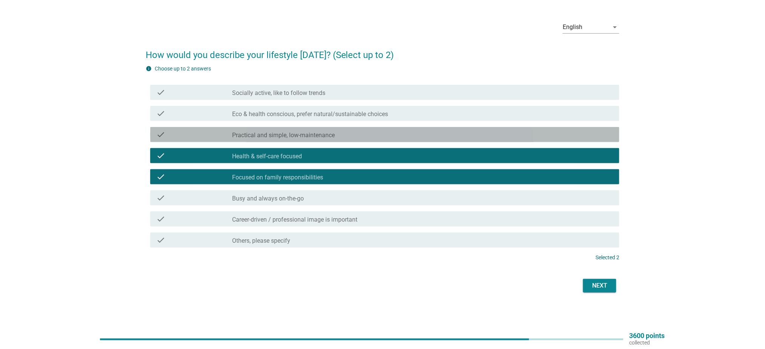
drag, startPoint x: 322, startPoint y: 141, endPoint x: 321, endPoint y: 137, distance: 3.9
click at [322, 141] on div "check check_box_outline_blank Practical and simple, low-maintenance" at bounding box center [384, 134] width 469 height 15
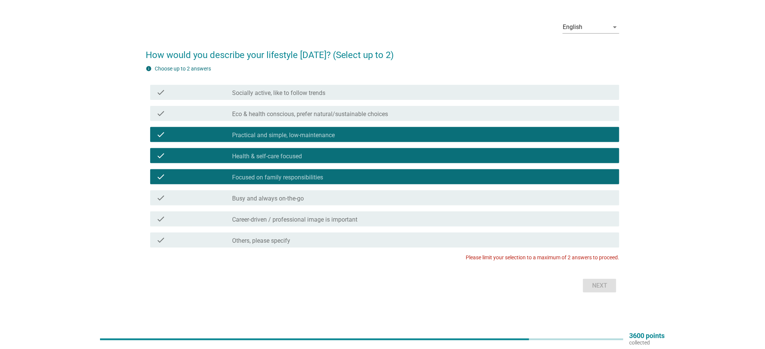
click at [604, 290] on div "Next" at bounding box center [382, 286] width 473 height 18
drag, startPoint x: 318, startPoint y: 178, endPoint x: 370, endPoint y: 181, distance: 51.4
click at [319, 177] on label "Focused on family responsibilities" at bounding box center [277, 178] width 91 height 8
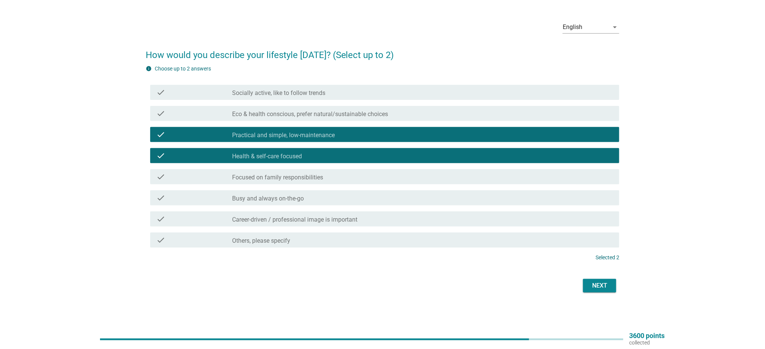
click at [410, 157] on div "check_box_outline_blank Health & self-care focused" at bounding box center [422, 155] width 381 height 9
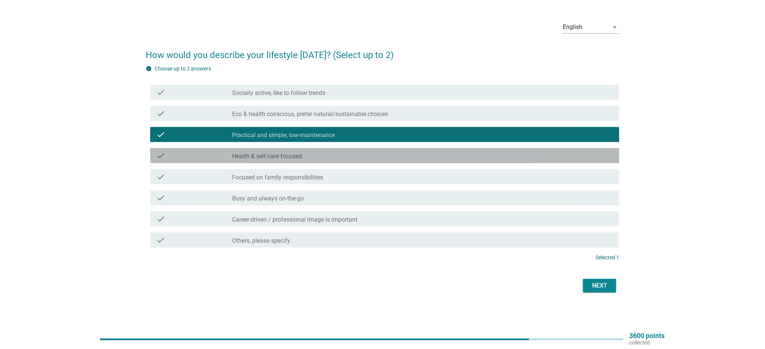
click at [403, 174] on div "check_box Focused on family responsibilities" at bounding box center [422, 176] width 381 height 9
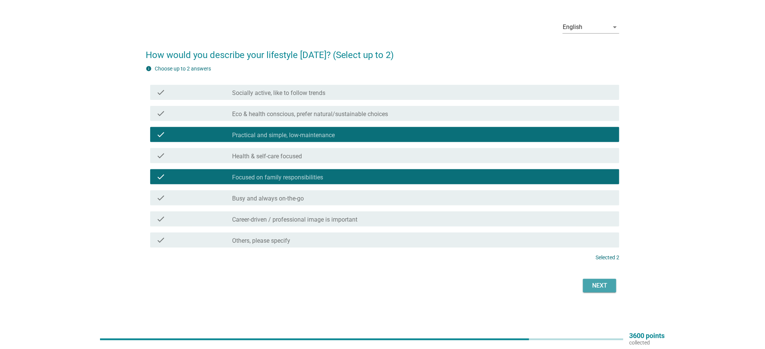
drag, startPoint x: 595, startPoint y: 288, endPoint x: 586, endPoint y: 294, distance: 10.6
click at [590, 287] on div "Next" at bounding box center [599, 285] width 21 height 9
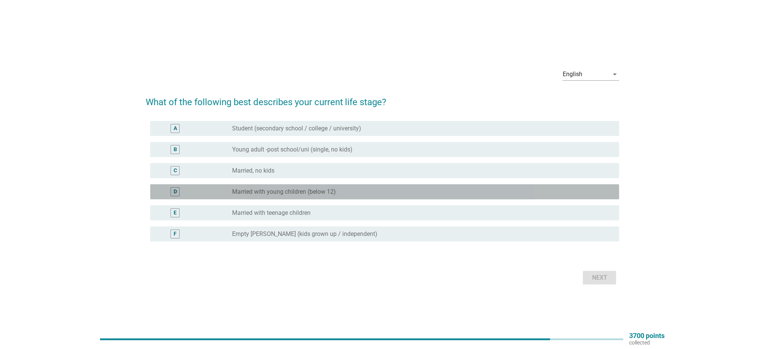
click at [316, 196] on label "Married with young children (below 12)" at bounding box center [284, 192] width 104 height 8
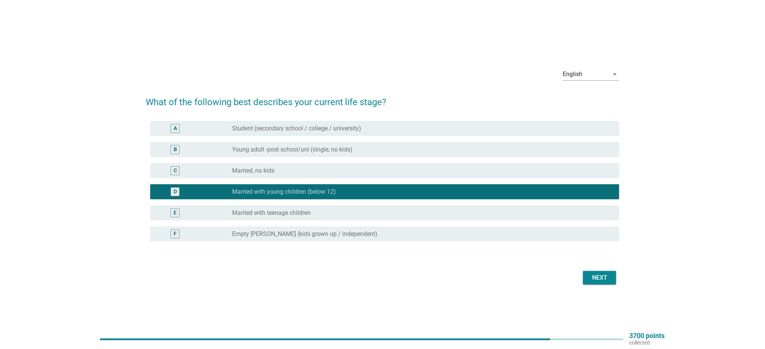
click at [600, 277] on div "Next" at bounding box center [599, 277] width 21 height 9
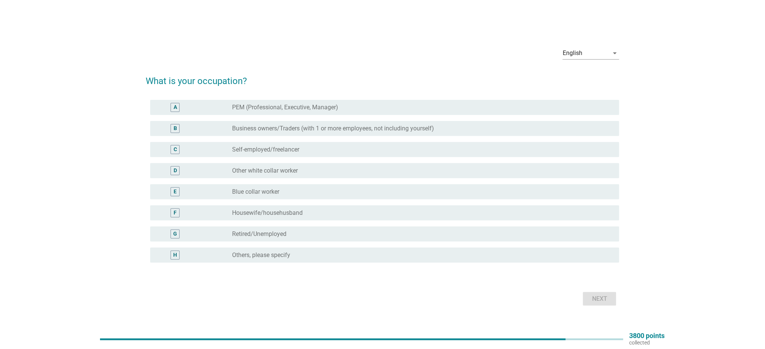
click at [300, 172] on div "radio_button_unchecked Other white collar worker" at bounding box center [419, 171] width 375 height 8
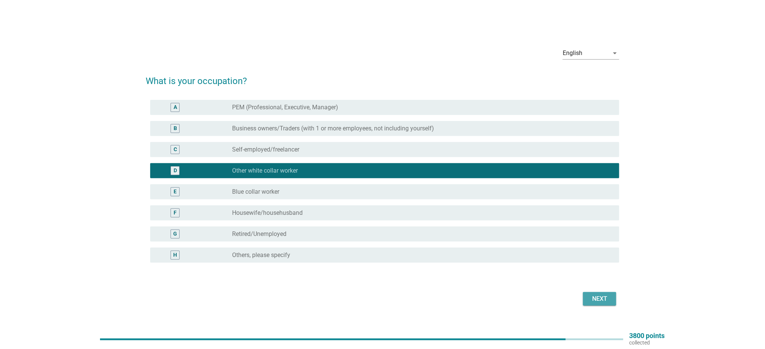
click at [606, 300] on div "Next" at bounding box center [599, 299] width 21 height 9
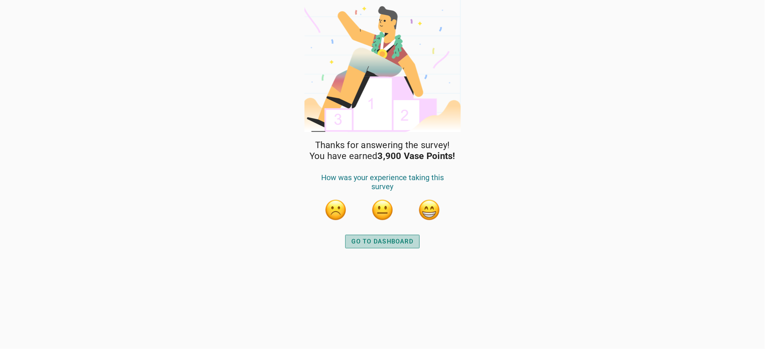
click at [396, 241] on div "GO TO DASHBOARD" at bounding box center [383, 241] width 62 height 9
